Goal: Contribute content

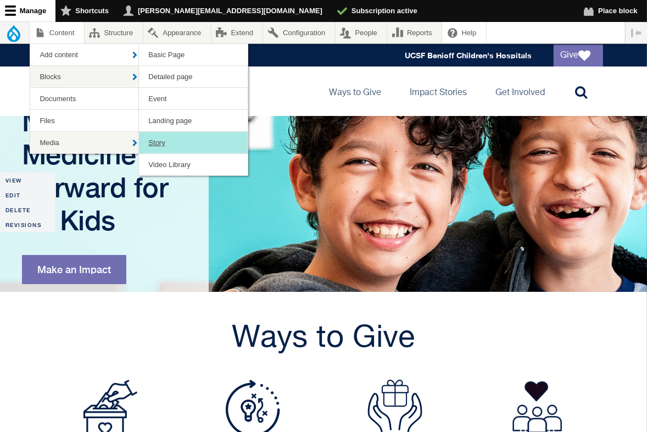
click at [161, 141] on link "Story" at bounding box center [193, 142] width 109 height 21
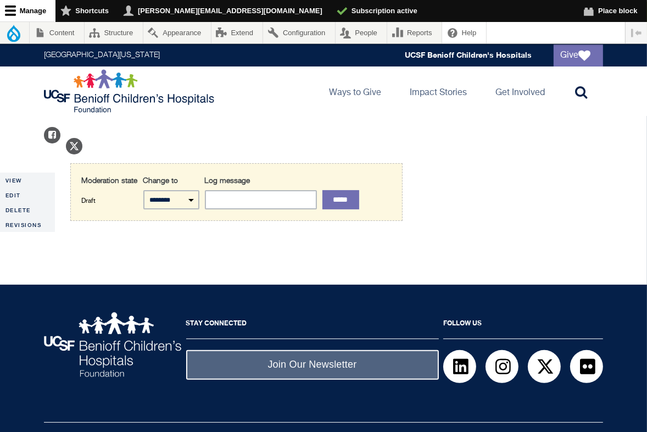
scroll to position [142, 0]
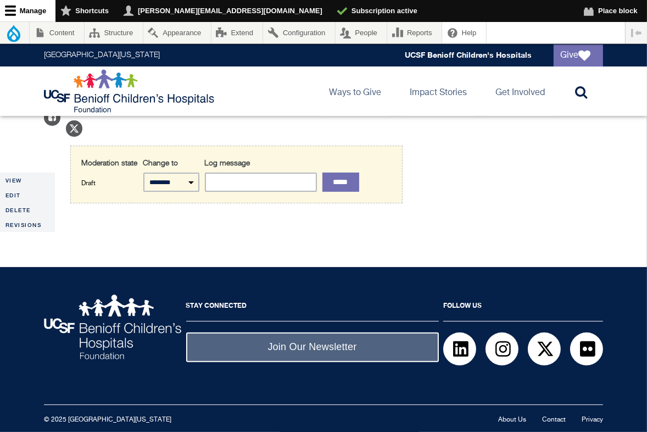
click at [40, 138] on div "**********" at bounding box center [323, 174] width 579 height 131
click at [29, 193] on link "Edit" at bounding box center [27, 194] width 55 height 15
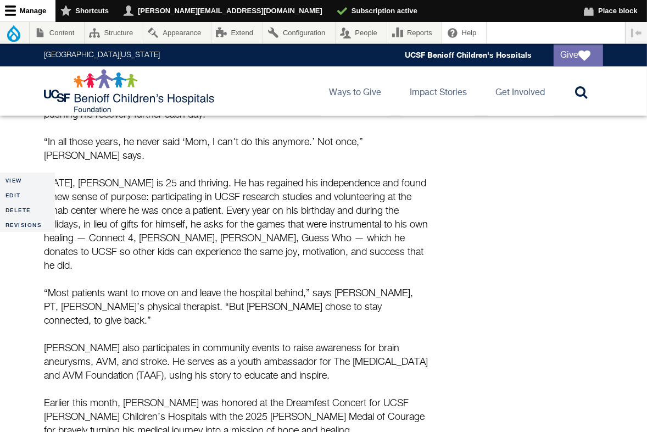
scroll to position [1132, 0]
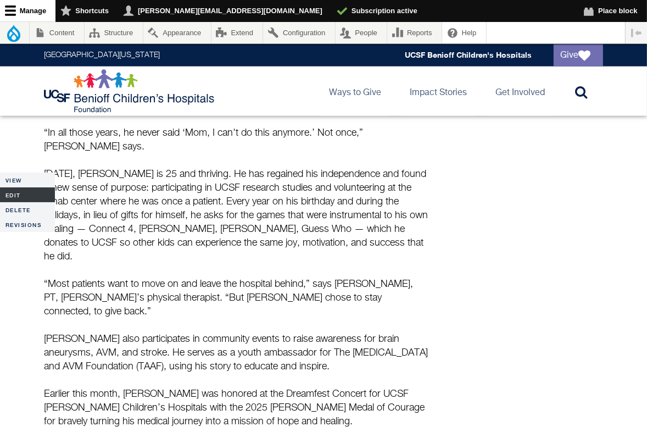
click at [10, 196] on link "Edit" at bounding box center [27, 194] width 55 height 15
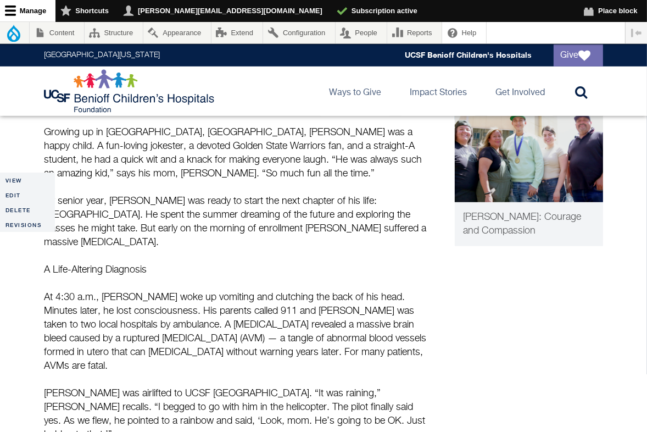
scroll to position [615, 0]
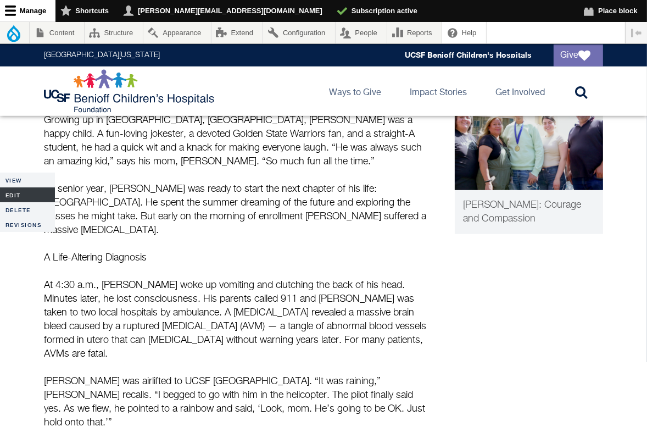
click at [22, 193] on link "Edit" at bounding box center [27, 194] width 55 height 15
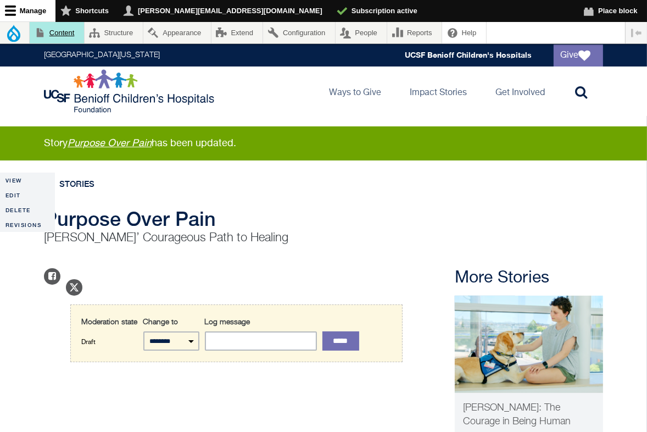
click at [69, 27] on link "Content" at bounding box center [57, 32] width 54 height 21
